Goal: Complete application form

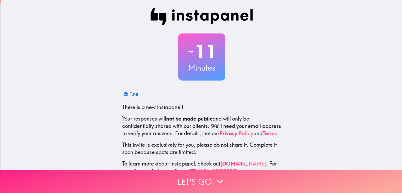
click at [207, 179] on button "Let's go" at bounding box center [201, 181] width 402 height 23
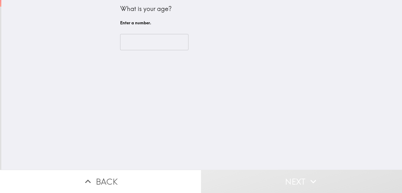
click at [140, 42] on input "number" at bounding box center [154, 42] width 68 height 16
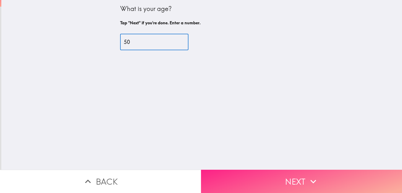
type input "50"
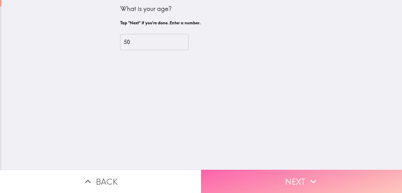
click at [258, 179] on button "Next" at bounding box center [301, 181] width 201 height 23
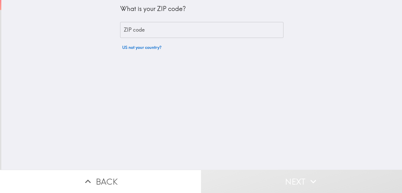
click at [122, 26] on div "ZIP code ZIP code" at bounding box center [201, 30] width 163 height 16
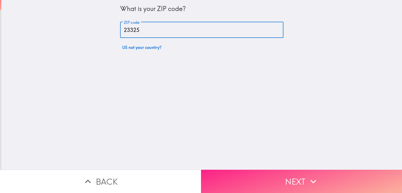
type input "23325"
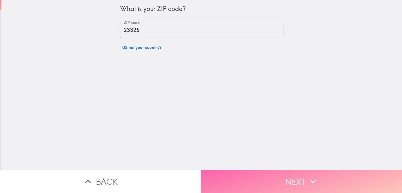
click at [250, 175] on button "Next" at bounding box center [301, 181] width 201 height 23
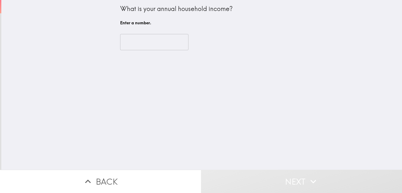
click at [146, 45] on input "number" at bounding box center [154, 42] width 68 height 16
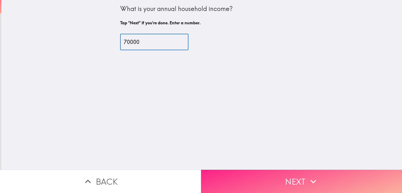
type input "70000"
click at [278, 182] on button "Next" at bounding box center [301, 181] width 201 height 23
